Goal: Information Seeking & Learning: Learn about a topic

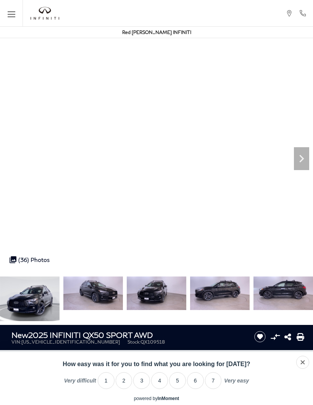
click at [10, 17] on icon "Open the main navigation menu" at bounding box center [12, 15] width 8 height 10
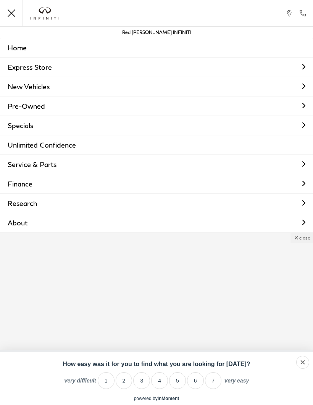
click at [304, 122] on link "Specials" at bounding box center [156, 125] width 313 height 19
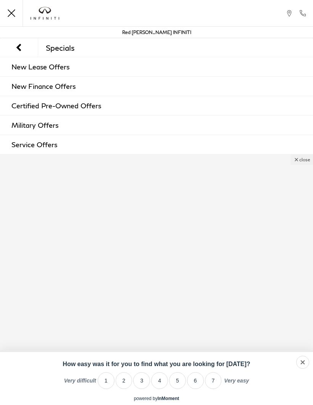
click at [59, 88] on link "New Finance Offers" at bounding box center [156, 86] width 313 height 19
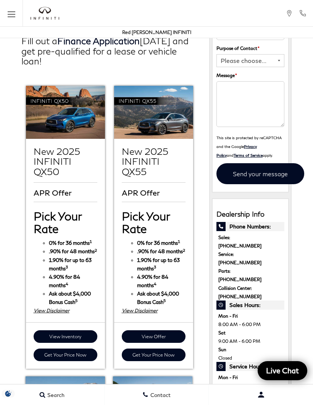
scroll to position [158, 0]
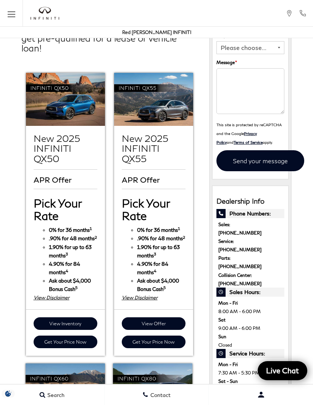
click at [72, 277] on strong "Ask about $4,000 Bonus Cash 5" at bounding box center [70, 284] width 42 height 14
click at [68, 293] on div "View Disclaimer" at bounding box center [66, 297] width 64 height 8
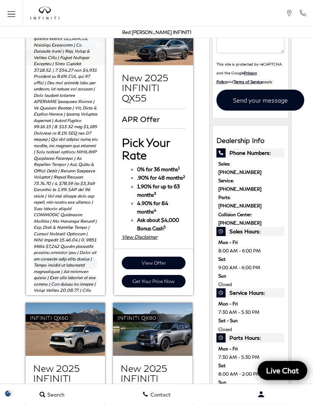
scroll to position [218, 0]
click at [167, 256] on link "View Offer" at bounding box center [154, 262] width 64 height 13
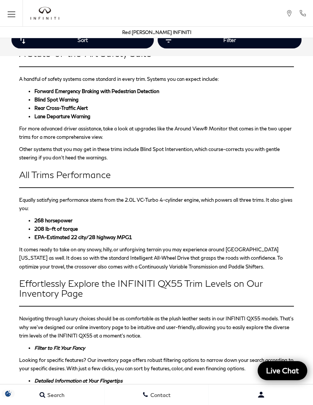
scroll to position [1288, 0]
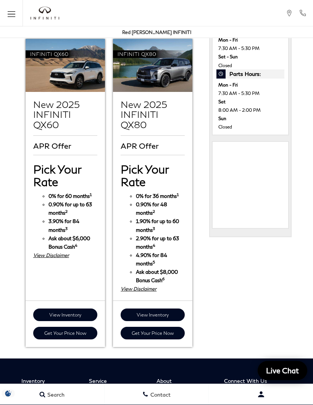
scroll to position [482, 0]
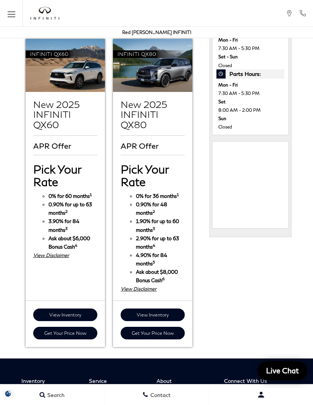
click at [68, 251] on div "View Disclaimer" at bounding box center [65, 255] width 64 height 8
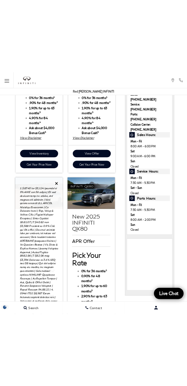
scroll to position [356, 0]
